Goal: Information Seeking & Learning: Learn about a topic

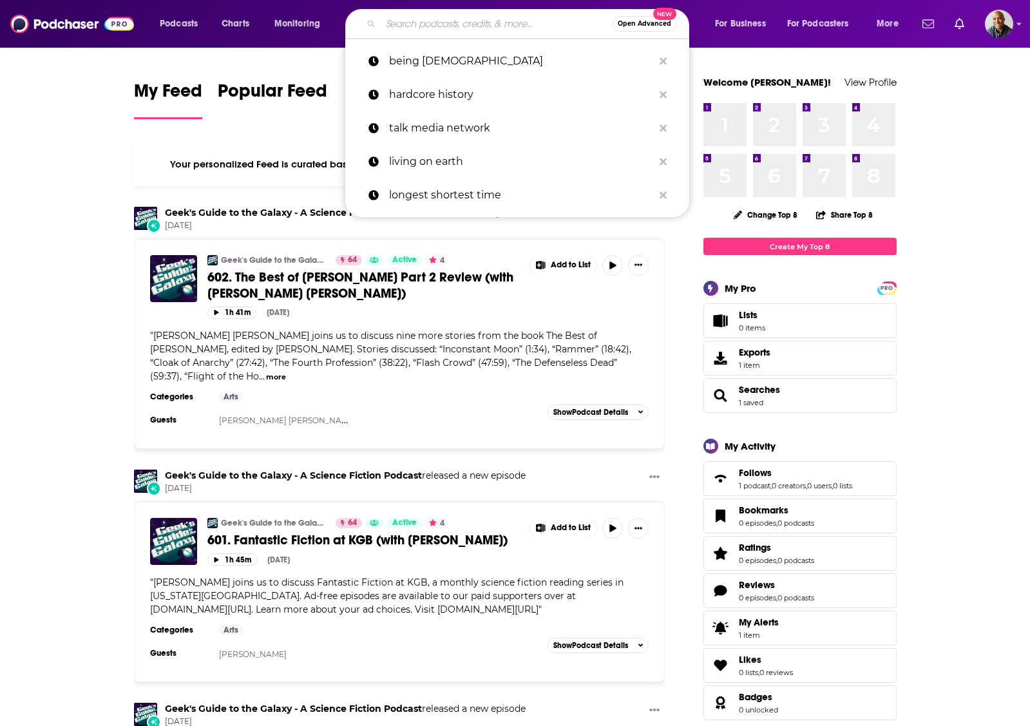
drag, startPoint x: 0, startPoint y: 0, endPoint x: 446, endPoint y: 24, distance: 446.2
click at [446, 24] on input "Search podcasts, credits, & more..." at bounding box center [496, 24] width 231 height 21
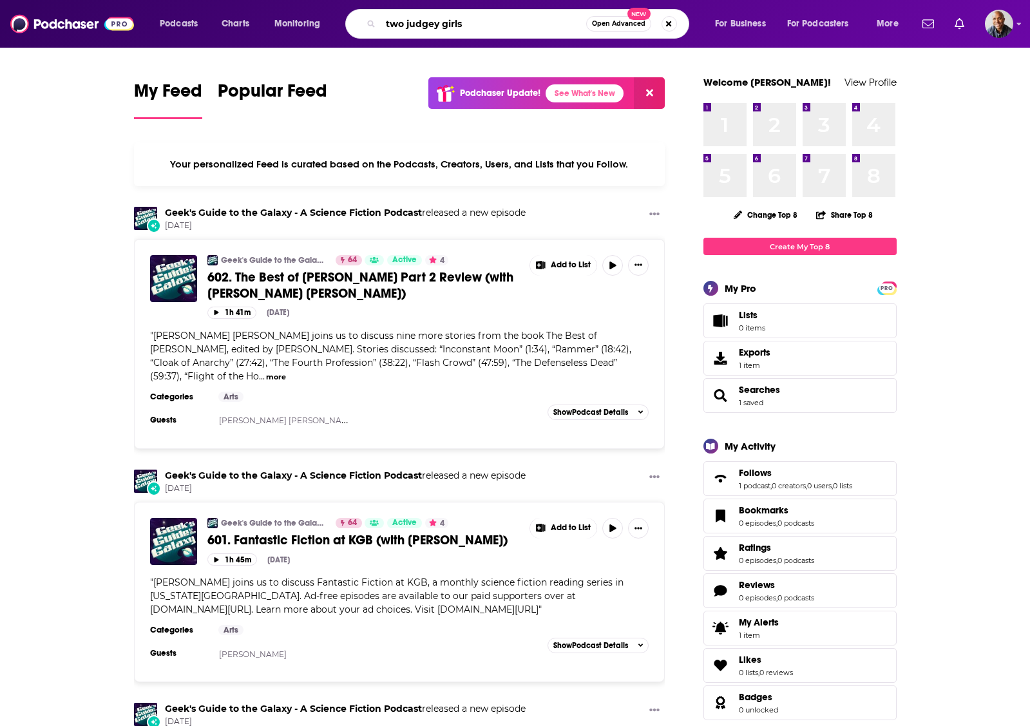
type input "two judgey girls"
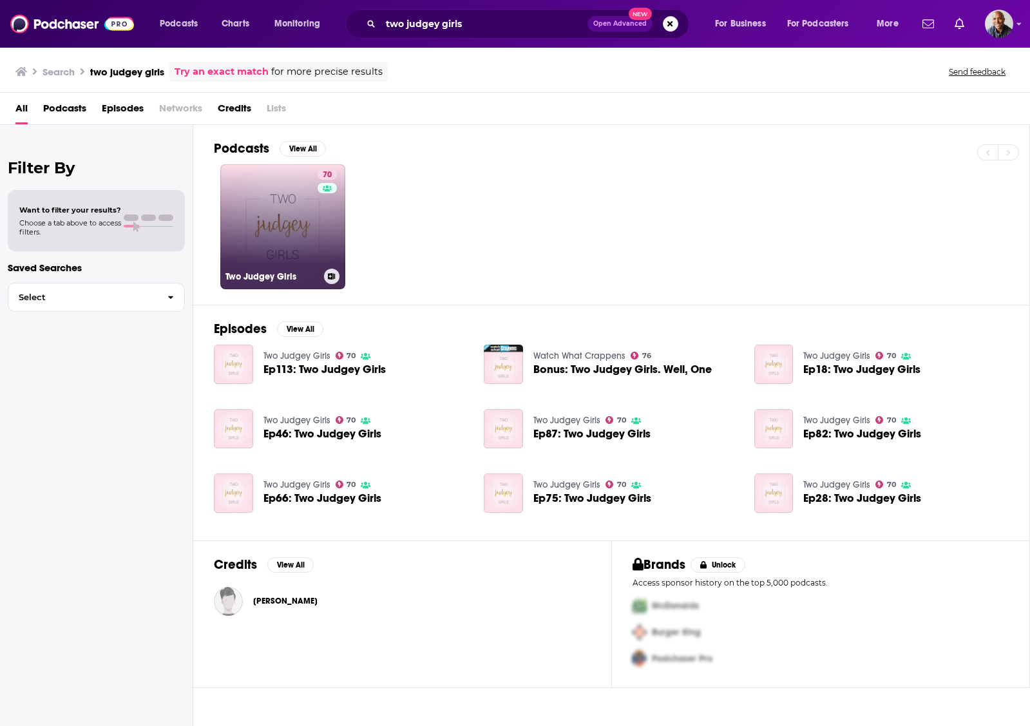
click at [299, 216] on link "70 Two Judgey Girls" at bounding box center [282, 226] width 125 height 125
